Goal: Task Accomplishment & Management: Use online tool/utility

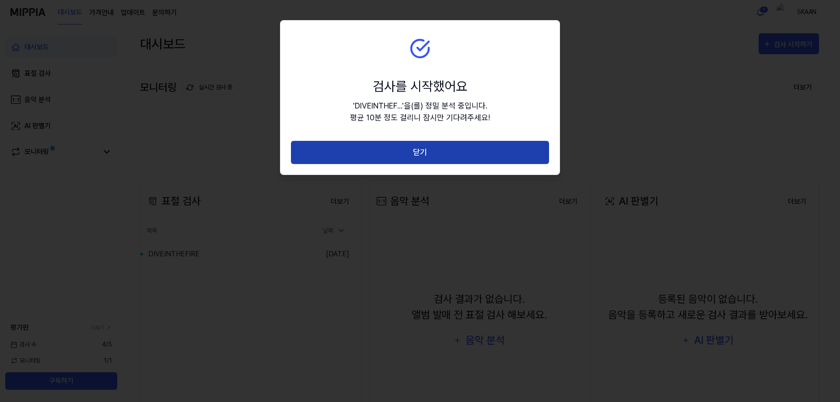
click at [380, 157] on button "닫기" at bounding box center [420, 152] width 258 height 23
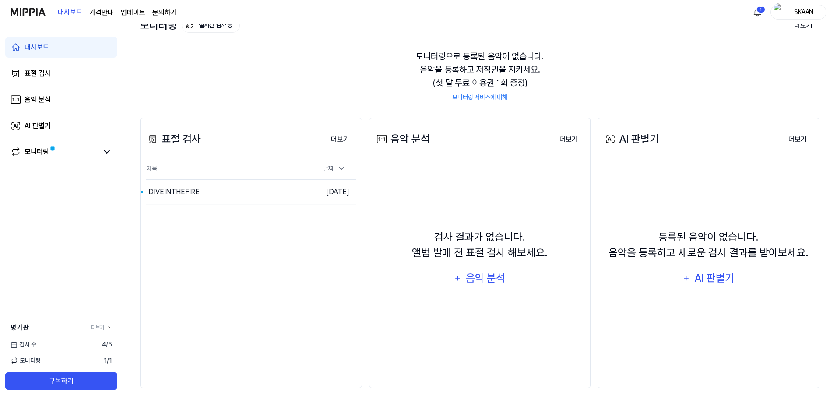
scroll to position [66, 0]
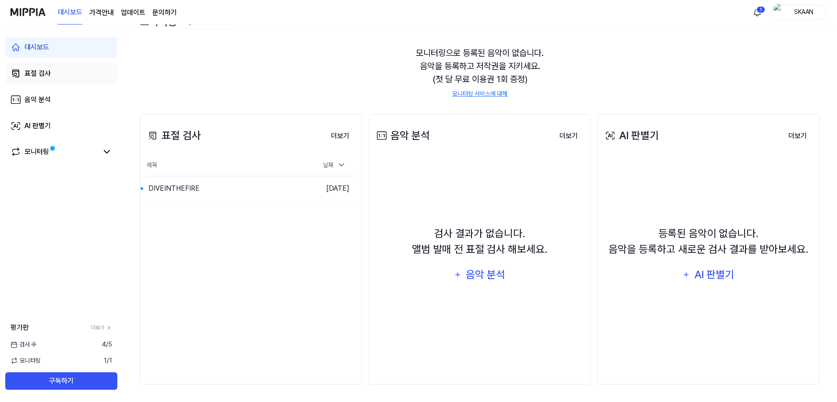
click at [42, 69] on div "표절 검사" at bounding box center [38, 73] width 26 height 11
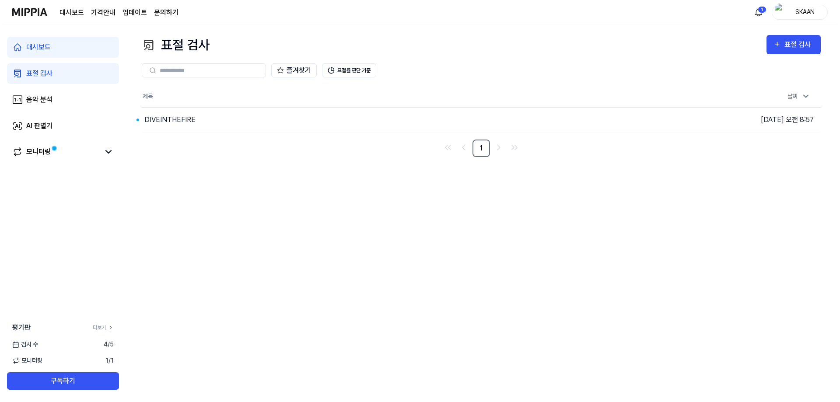
scroll to position [0, 0]
click at [178, 122] on div "DIVEINTHEFIRE" at bounding box center [168, 120] width 51 height 11
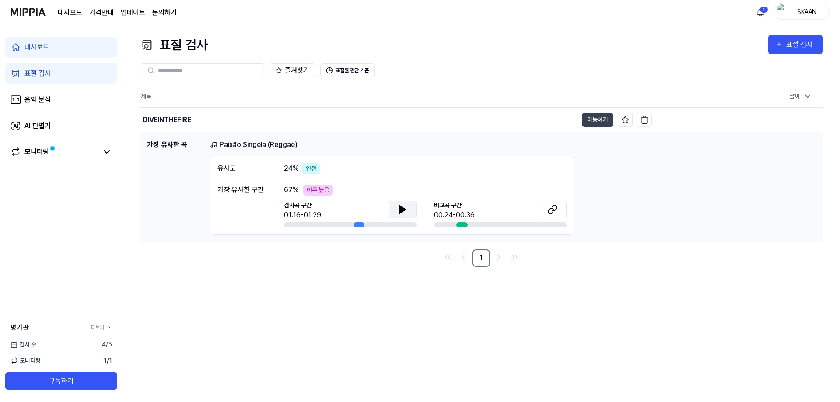
click at [403, 212] on icon at bounding box center [402, 209] width 11 height 11
click at [464, 225] on div at bounding box center [462, 224] width 11 height 5
click at [411, 211] on button at bounding box center [403, 210] width 28 height 18
click at [462, 220] on div "00:24-00:36" at bounding box center [454, 215] width 41 height 11
drag, startPoint x: 471, startPoint y: 224, endPoint x: 479, endPoint y: 226, distance: 9.0
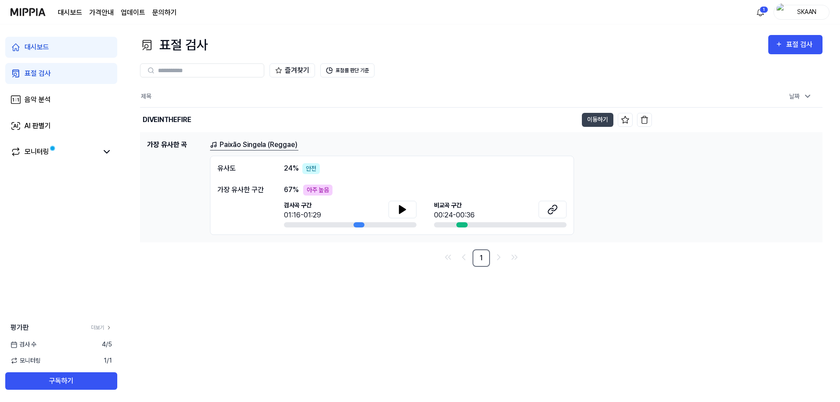
click at [477, 225] on div at bounding box center [500, 224] width 133 height 5
click at [358, 71] on button "표절률 판단 기준" at bounding box center [347, 70] width 54 height 14
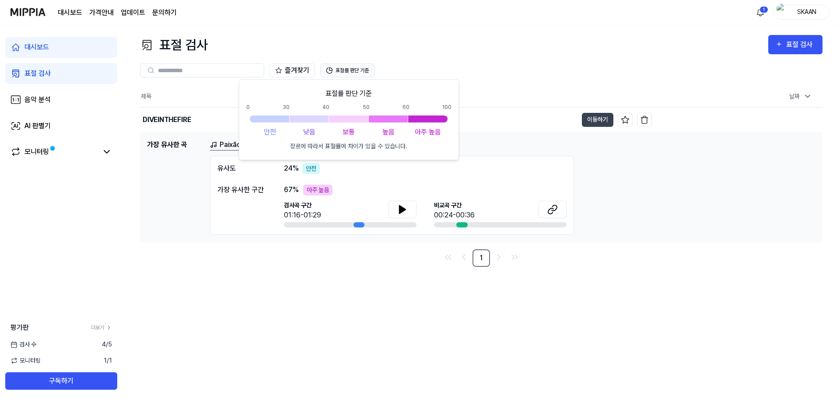
click at [358, 71] on button "표절률 판단 기준" at bounding box center [347, 70] width 54 height 14
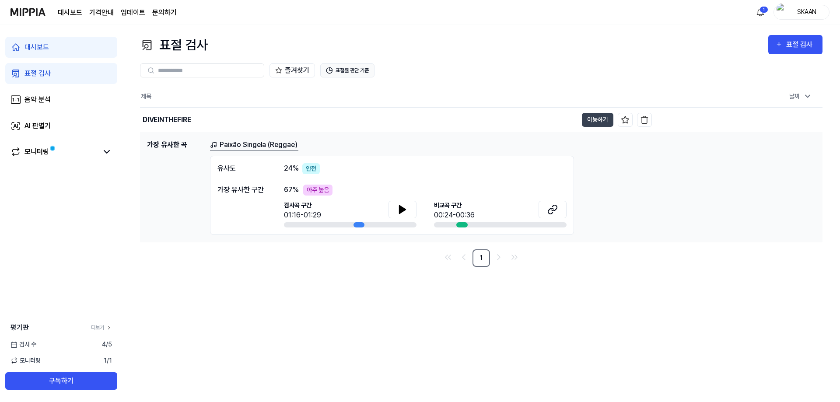
click at [358, 71] on button "표절률 판단 기준" at bounding box center [347, 70] width 54 height 14
click at [343, 73] on button "표절률 판단 기준" at bounding box center [347, 70] width 54 height 14
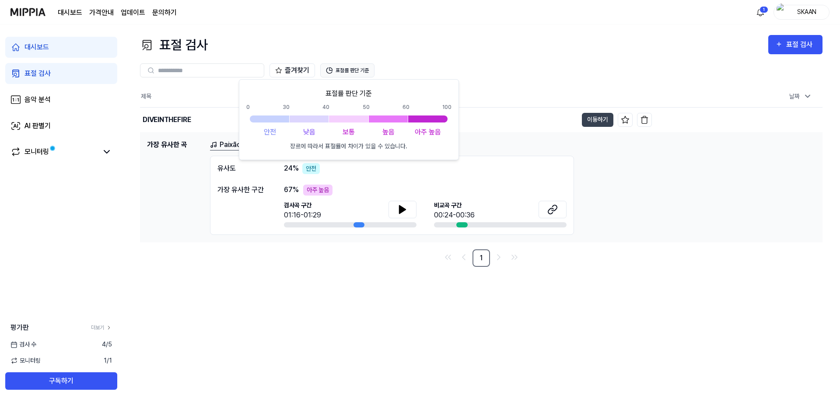
click at [348, 68] on button "표절률 판단 기준" at bounding box center [347, 70] width 54 height 14
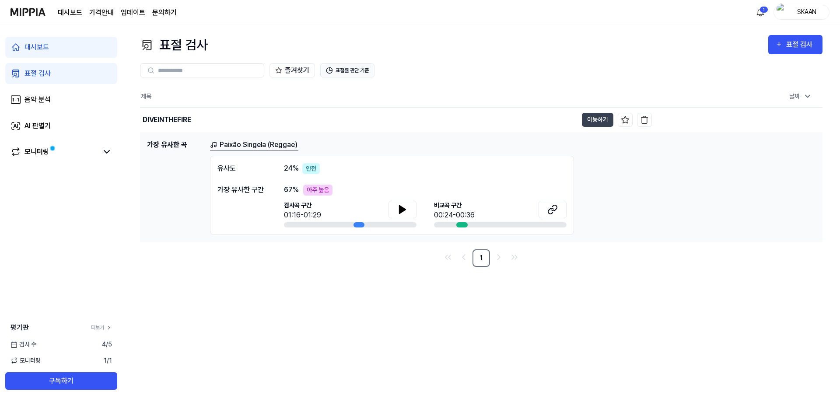
click at [348, 68] on button "표절률 판단 기준" at bounding box center [347, 70] width 54 height 14
click at [348, 71] on button "표절률 판단 기준" at bounding box center [347, 70] width 54 height 14
click at [347, 69] on button "표절률 판단 기준" at bounding box center [347, 70] width 54 height 14
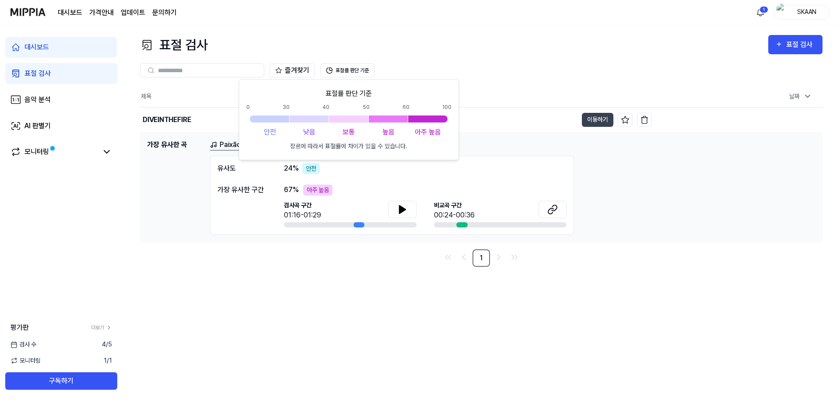
click at [158, 193] on h1 "가장 유사한 곡" at bounding box center [175, 187] width 56 height 95
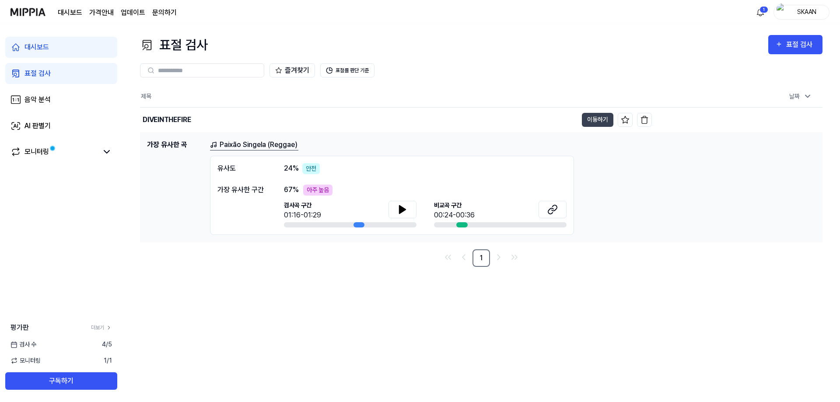
click at [232, 143] on link "Paixão Singela (Reggae)" at bounding box center [254, 145] width 88 height 11
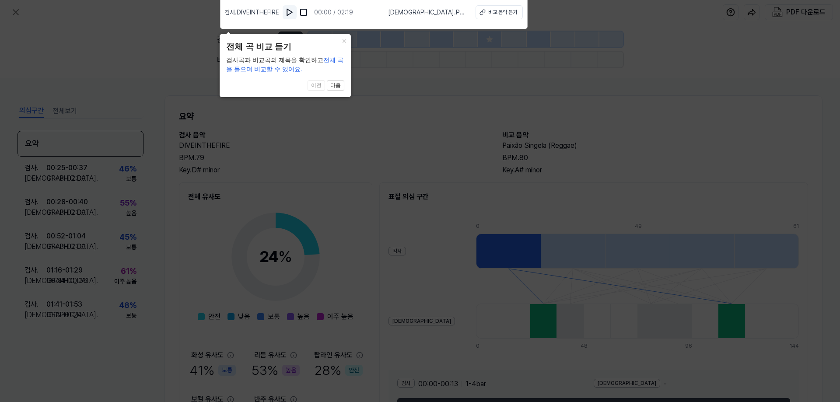
click at [289, 13] on img at bounding box center [289, 12] width 9 height 9
click at [335, 86] on button "다음" at bounding box center [336, 86] width 18 height 11
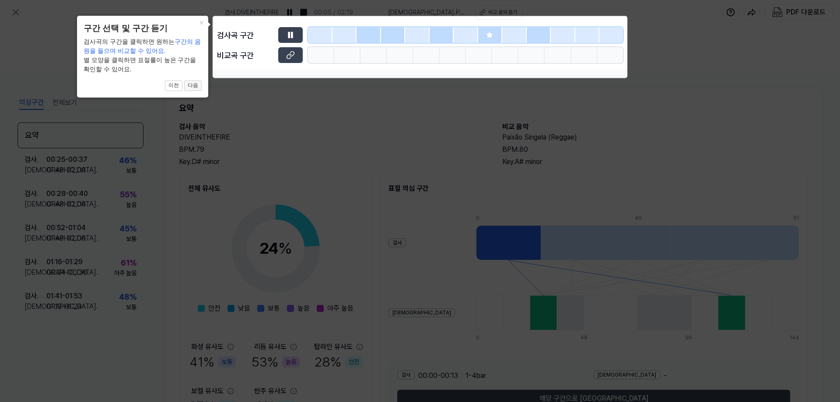
click at [193, 88] on button "다음" at bounding box center [193, 86] width 18 height 11
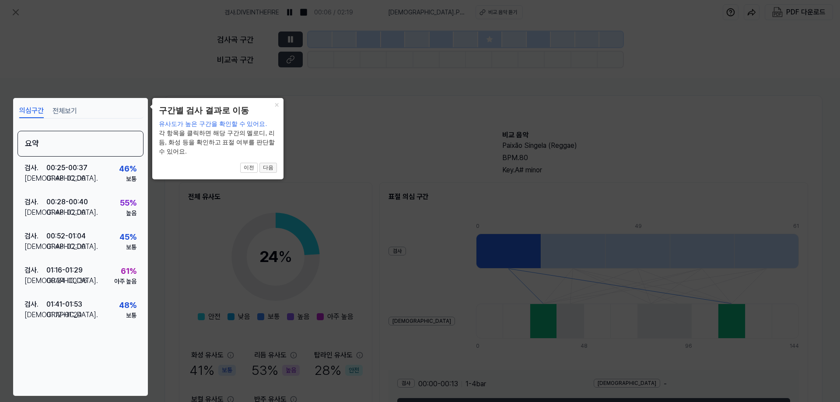
click at [267, 169] on button "다음" at bounding box center [269, 168] width 18 height 11
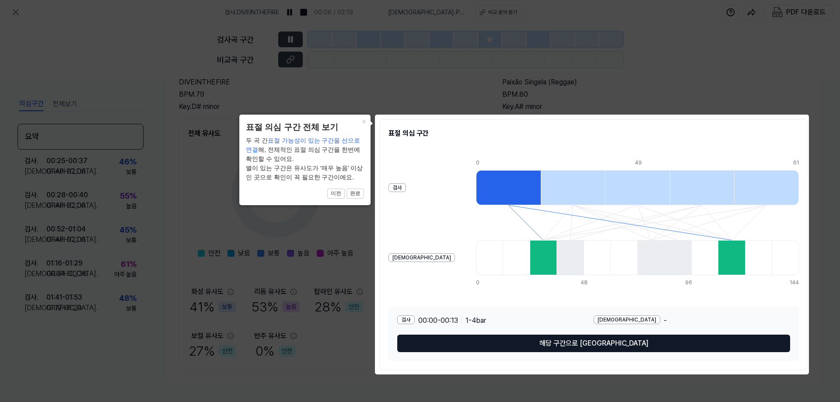
click at [593, 347] on button "해당 구간으로 이동" at bounding box center [593, 344] width 393 height 18
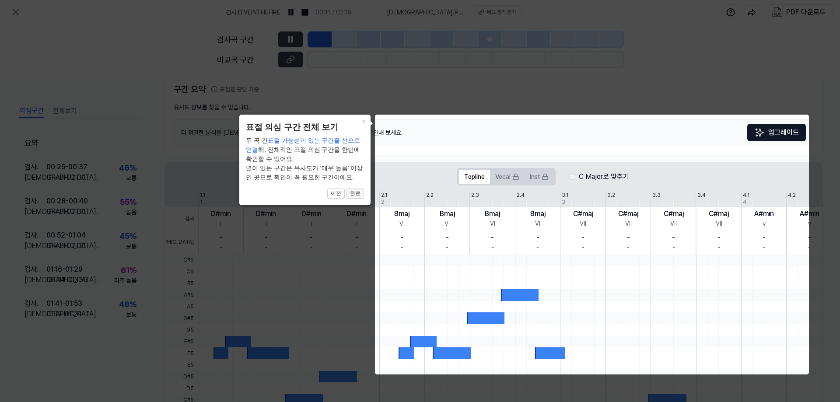
click at [355, 197] on button "완료" at bounding box center [356, 194] width 18 height 11
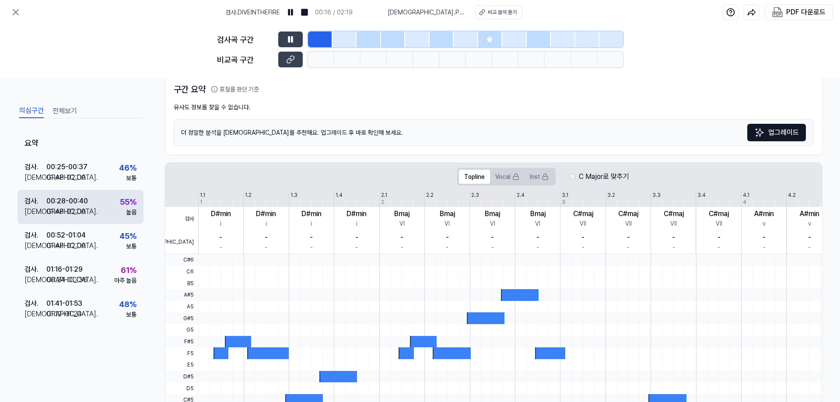
click at [84, 214] on div "01:48 - 02:00" at bounding box center [65, 212] width 39 height 11
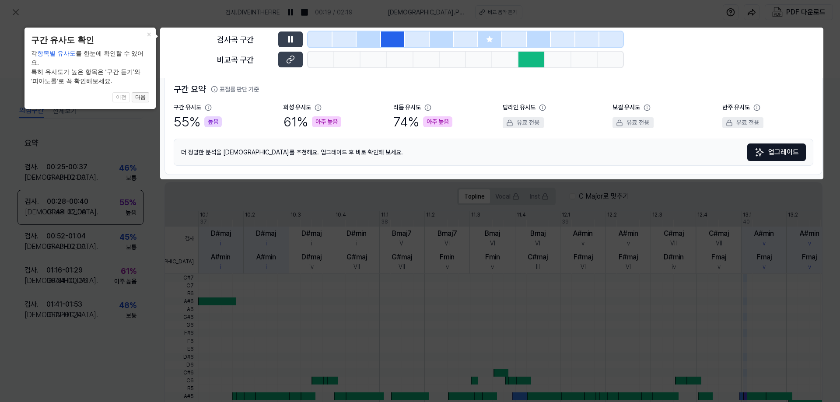
click at [137, 92] on button "다음" at bounding box center [141, 97] width 18 height 11
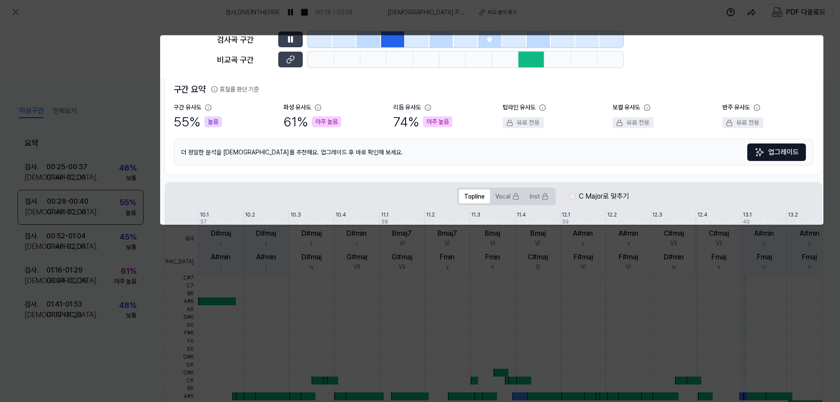
scroll to position [174, 0]
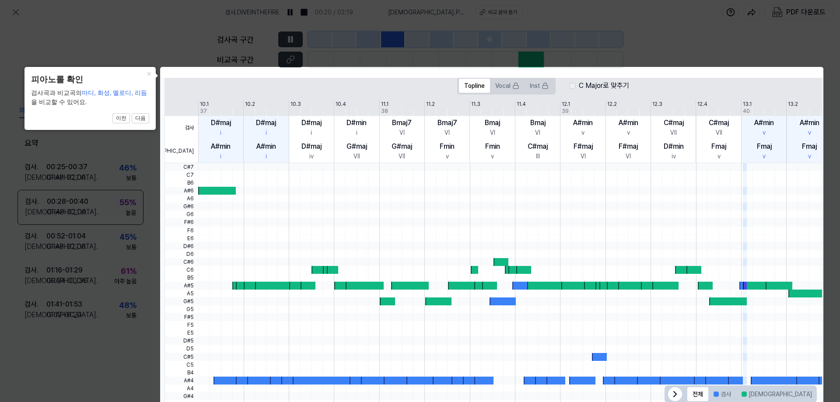
click at [128, 41] on icon at bounding box center [420, 206] width 840 height 413
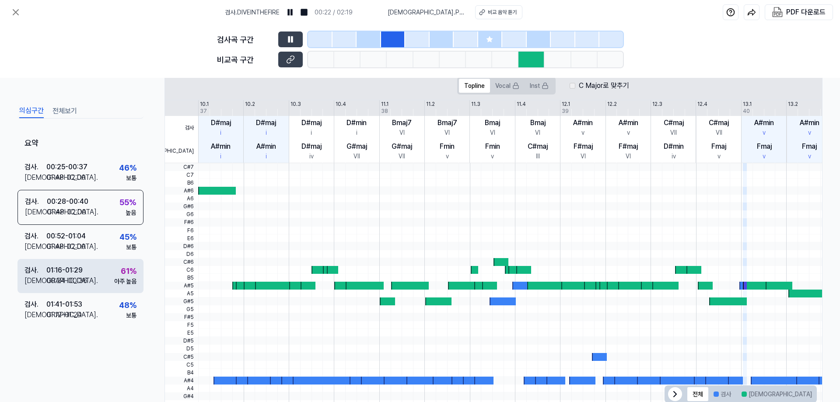
click at [76, 279] on div "00:24 - 00:36" at bounding box center [66, 281] width 41 height 11
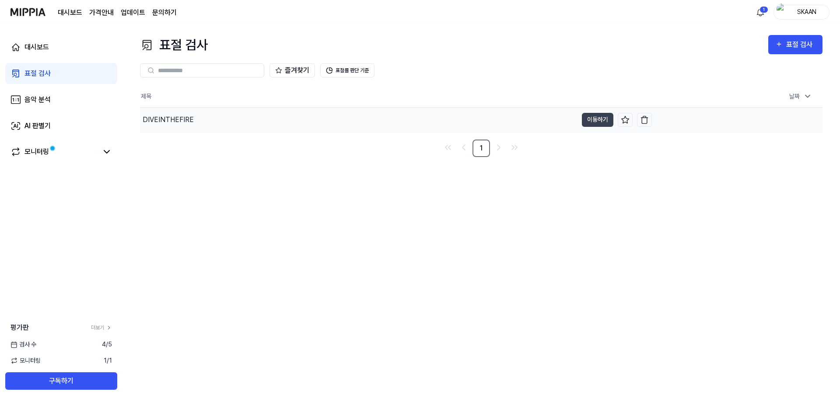
click at [289, 114] on div "DIVEINTHEFIRE" at bounding box center [359, 120] width 438 height 25
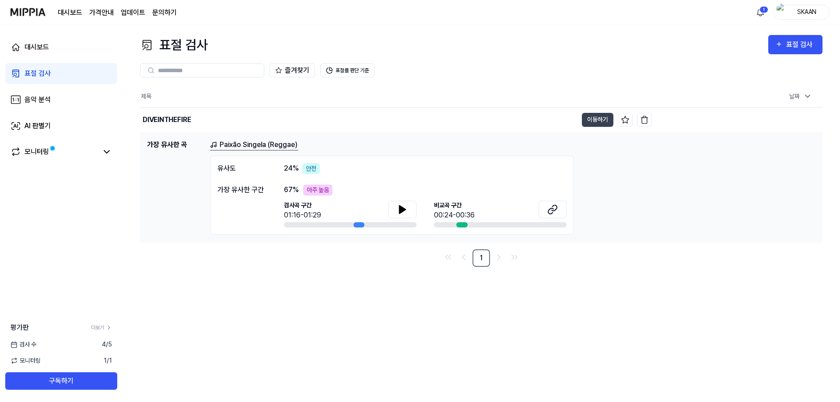
click at [59, 68] on link "표절 검사" at bounding box center [61, 73] width 112 height 21
click at [610, 121] on button "이동하기" at bounding box center [598, 120] width 32 height 14
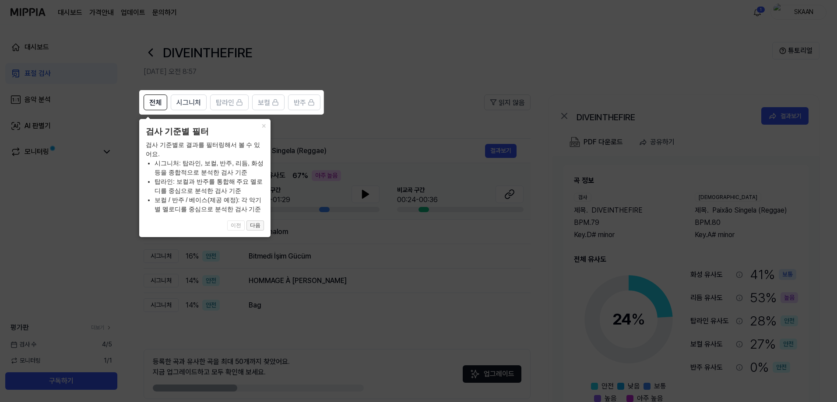
click at [252, 224] on button "다음" at bounding box center [255, 226] width 18 height 11
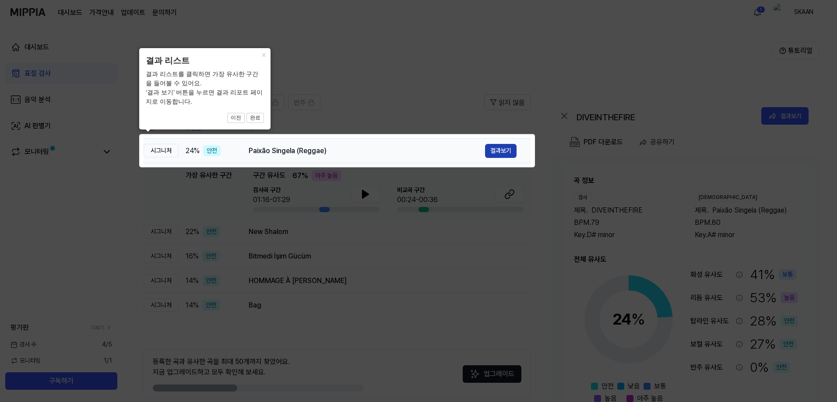
click at [503, 150] on button "결과보기" at bounding box center [501, 151] width 32 height 14
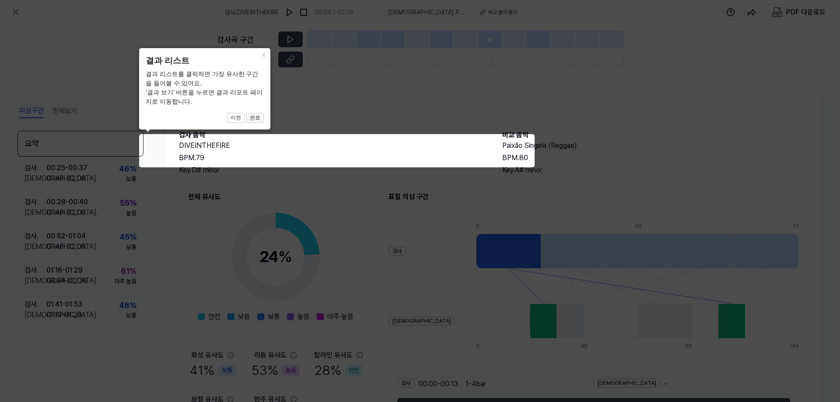
click at [256, 116] on button "완료" at bounding box center [255, 118] width 18 height 11
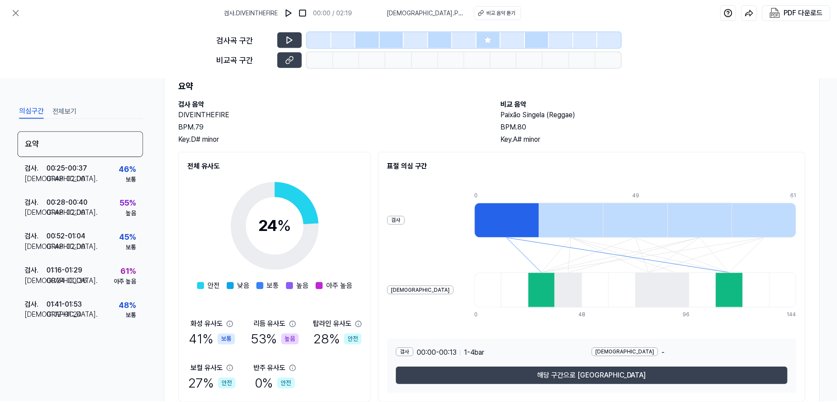
scroll to position [63, 0]
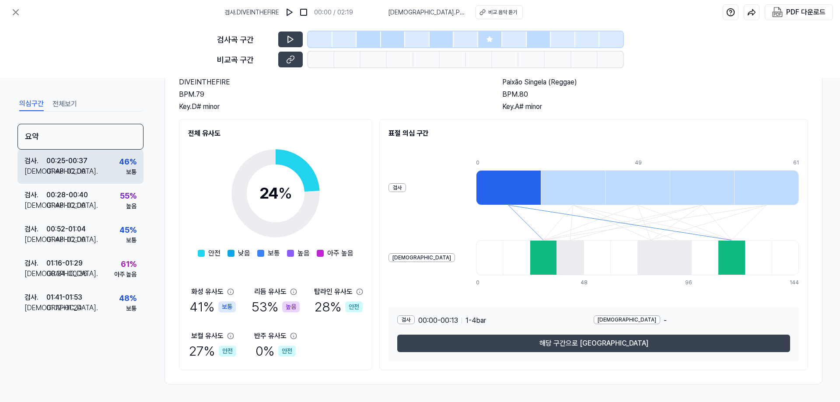
click at [98, 157] on div "검사 . 00:25 - 00:37 비교 . 01:48 - 02:00 46 % 보통" at bounding box center [81, 167] width 126 height 34
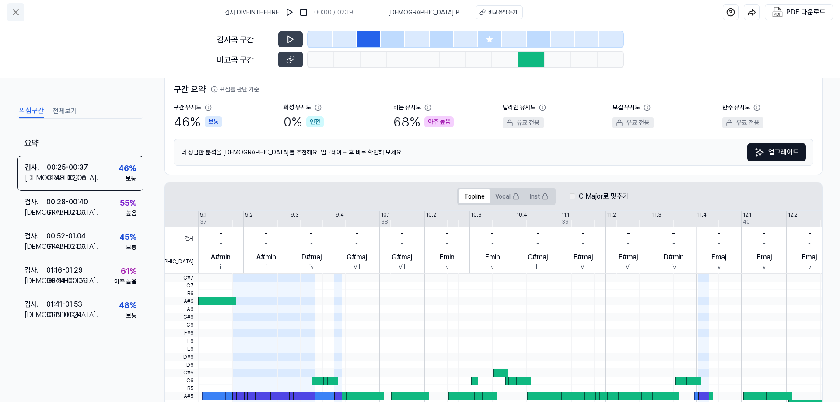
click at [10, 11] on button at bounding box center [16, 13] width 18 height 18
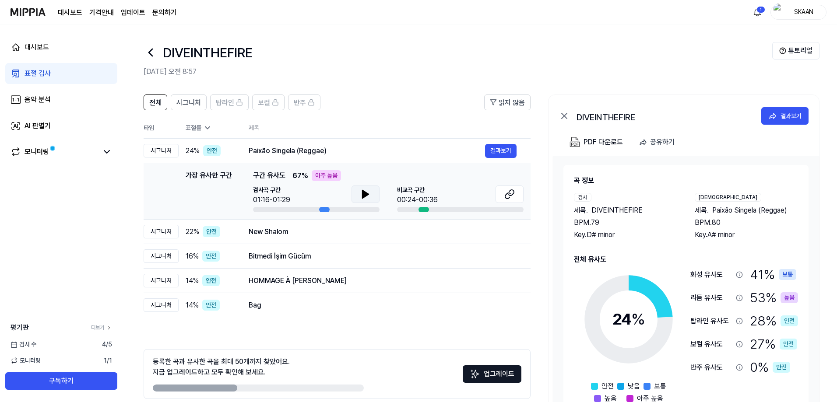
click at [366, 196] on icon at bounding box center [365, 194] width 6 height 8
click at [512, 194] on icon at bounding box center [511, 193] width 5 height 6
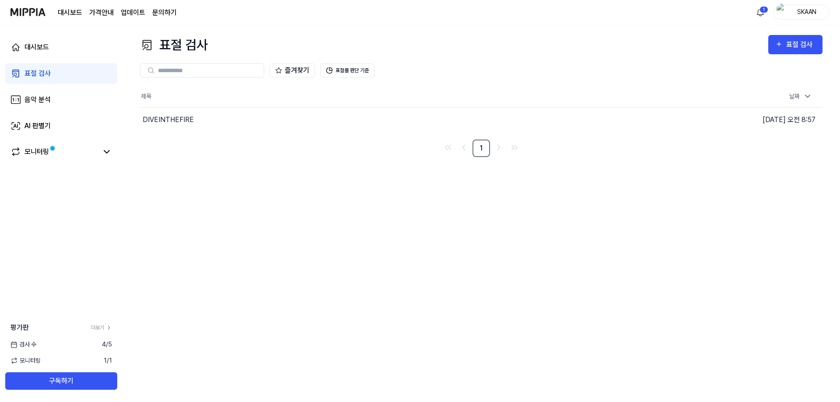
click at [42, 75] on div "표절 검사" at bounding box center [38, 73] width 26 height 11
click at [790, 43] on div "표절 검사" at bounding box center [801, 44] width 29 height 11
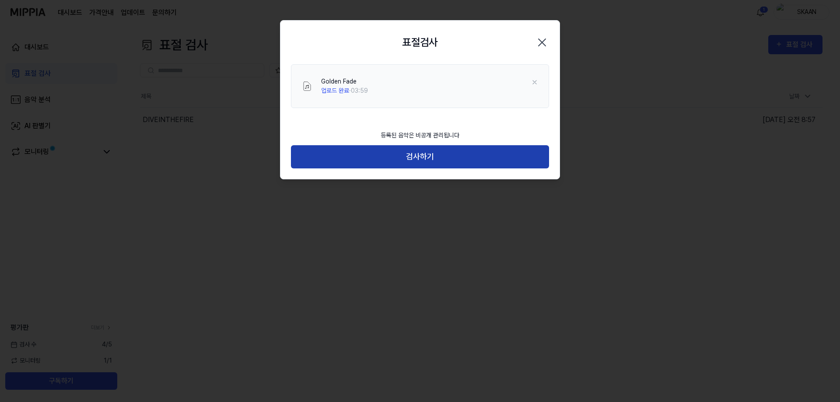
click at [362, 157] on button "검사하기" at bounding box center [420, 156] width 258 height 23
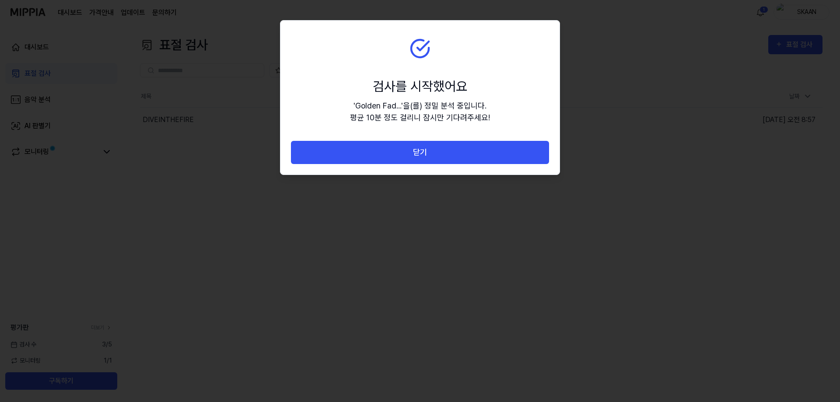
drag, startPoint x: 357, startPoint y: 146, endPoint x: 351, endPoint y: 153, distance: 9.0
click at [357, 146] on button "닫기" at bounding box center [420, 152] width 258 height 23
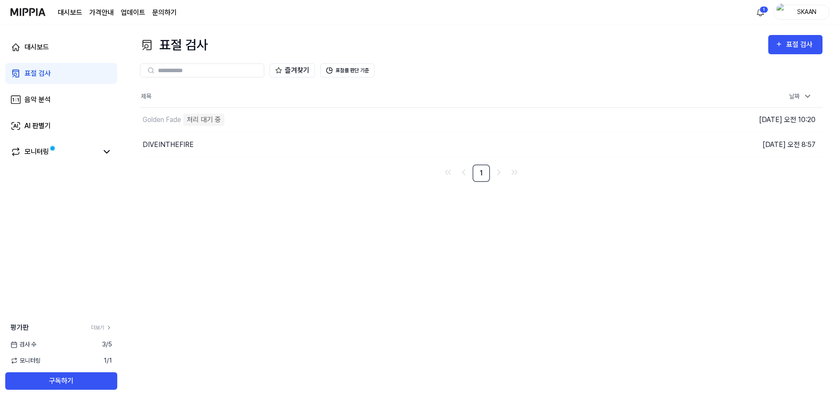
click at [54, 81] on link "표절 검사" at bounding box center [61, 73] width 112 height 21
click at [166, 123] on div "Golden Fade" at bounding box center [162, 120] width 39 height 11
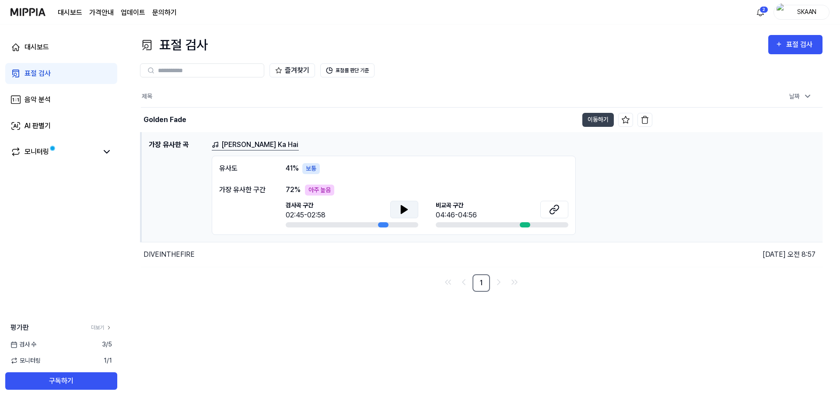
click at [405, 210] on icon at bounding box center [404, 210] width 6 height 8
click at [553, 212] on icon at bounding box center [554, 209] width 11 height 11
